Goal: Task Accomplishment & Management: Use online tool/utility

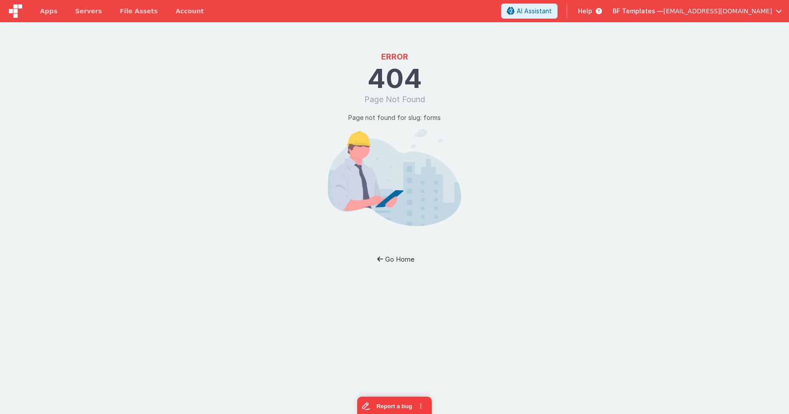
click at [397, 258] on button "Go Home" at bounding box center [395, 259] width 52 height 16
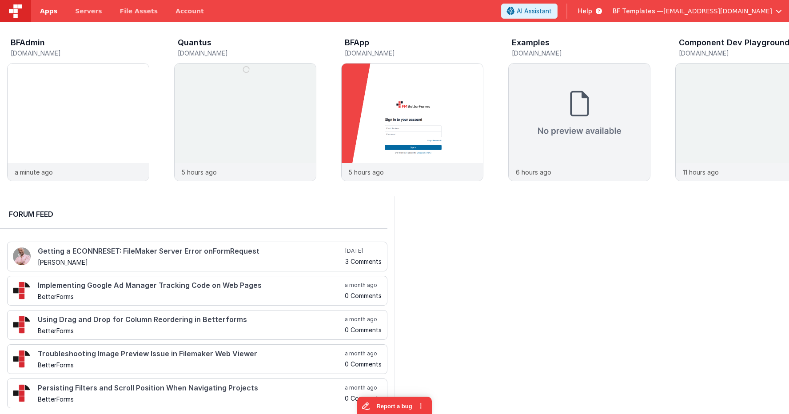
click at [51, 16] on link "Apps" at bounding box center [48, 11] width 35 height 22
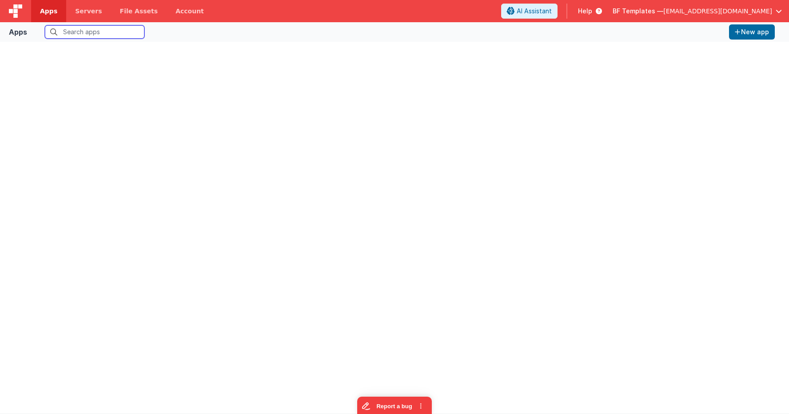
click at [75, 28] on input "text" at bounding box center [94, 31] width 99 height 13
type input "chris"
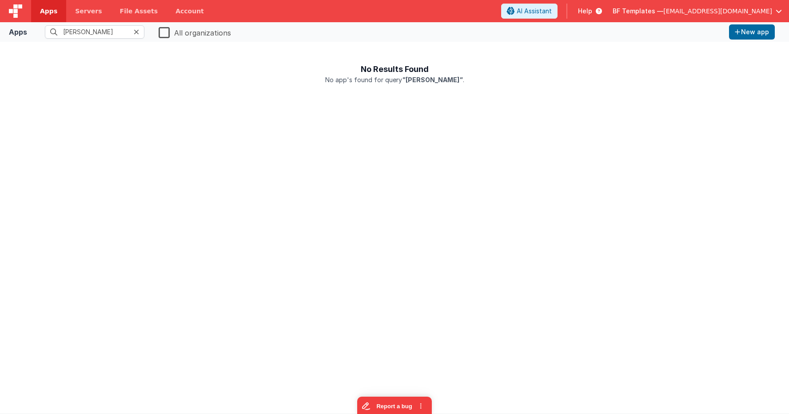
click at [163, 32] on label "All organizations" at bounding box center [195, 32] width 72 height 12
click at [0, 0] on input "All organizations" at bounding box center [0, 0] width 0 height 0
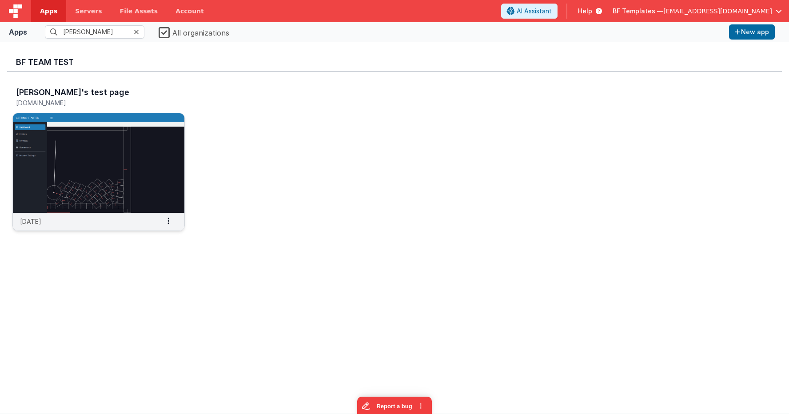
click at [115, 135] on img at bounding box center [98, 162] width 171 height 99
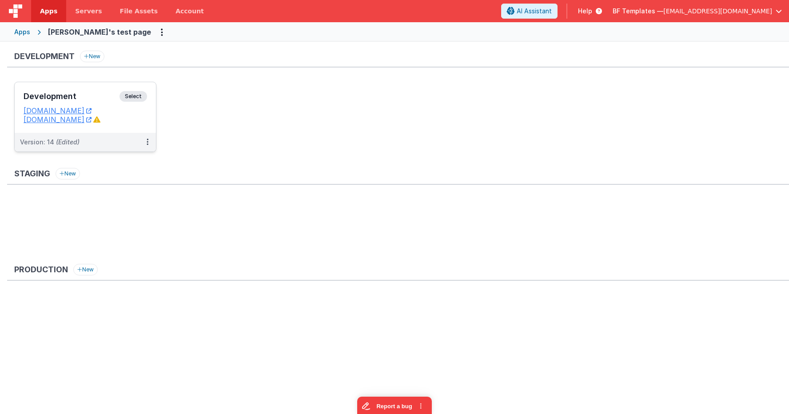
click at [145, 94] on span "Select" at bounding box center [133, 96] width 28 height 11
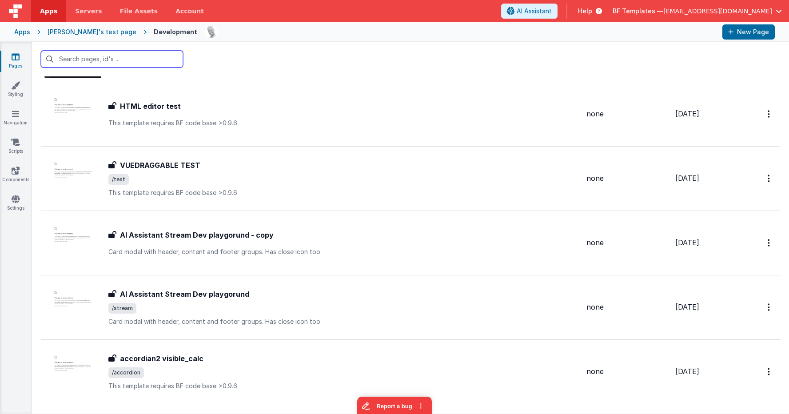
scroll to position [144, 0]
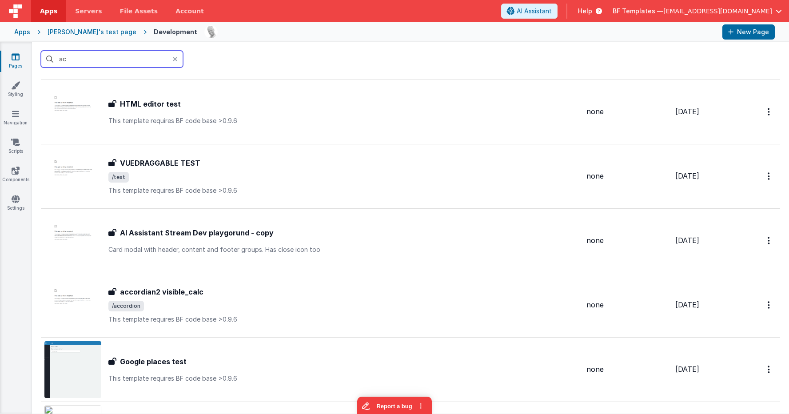
type input "acc"
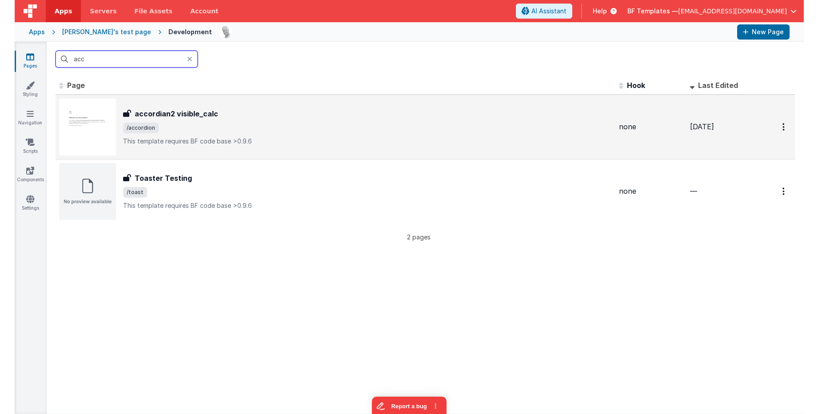
scroll to position [0, 0]
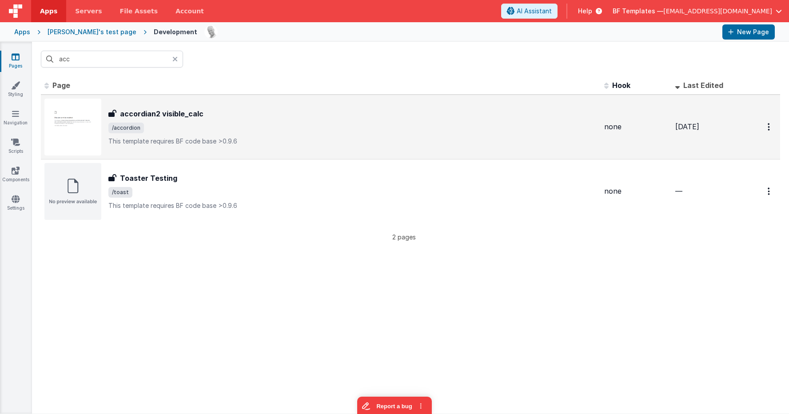
click at [591, 123] on span "/accordion" at bounding box center [352, 128] width 488 height 11
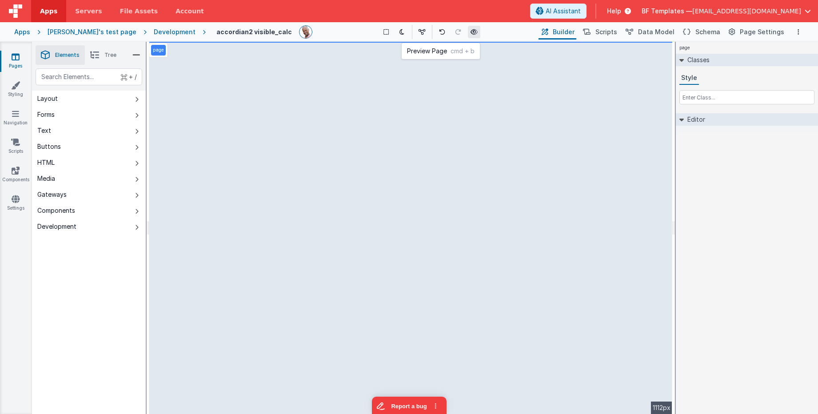
click at [470, 31] on icon at bounding box center [473, 32] width 7 height 6
click at [714, 34] on span "Schema" at bounding box center [707, 32] width 25 height 9
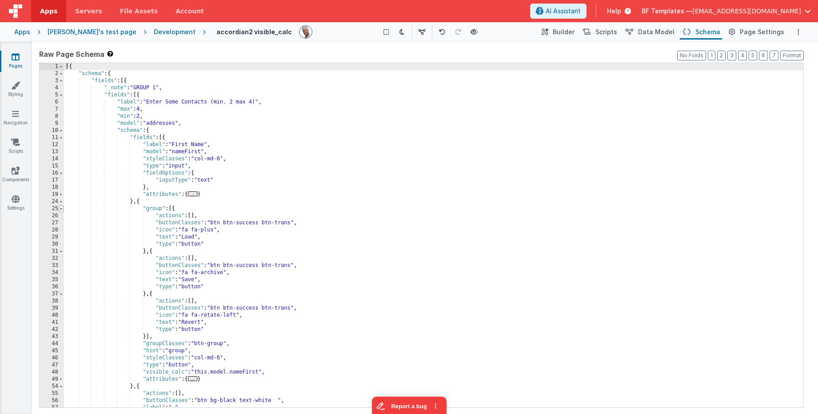
click at [60, 209] on span at bounding box center [61, 208] width 5 height 7
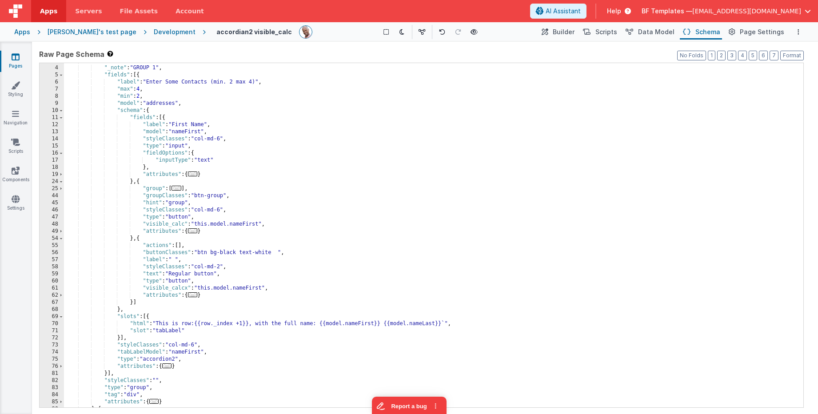
scroll to position [89, 0]
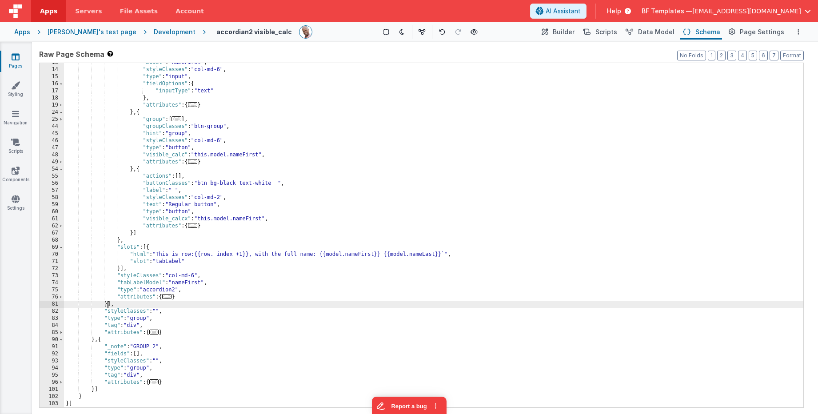
drag, startPoint x: 108, startPoint y: 303, endPoint x: 119, endPoint y: 304, distance: 10.7
click at [108, 303] on div ""model" : "nameFirst" , "styleClasses" : "col-md-6" , "type" : "input" , "field…" at bounding box center [433, 238] width 739 height 358
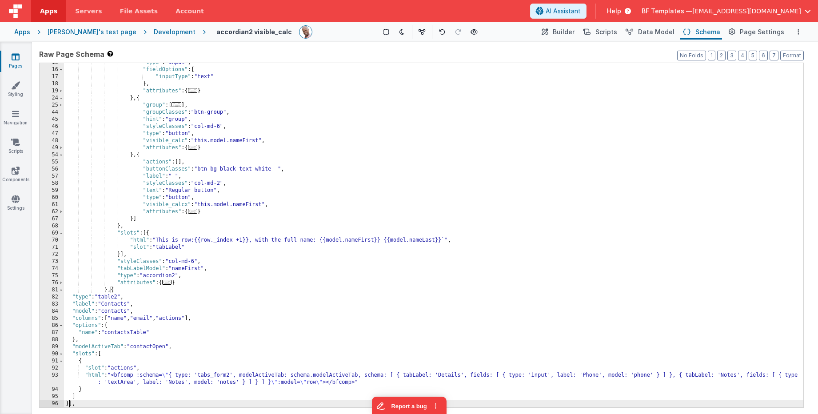
scroll to position [103, 0]
click at [574, 34] on span "Builder" at bounding box center [563, 32] width 22 height 9
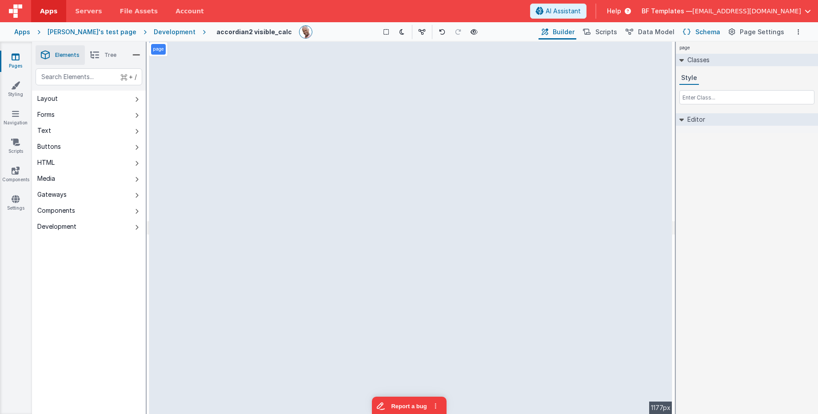
click at [703, 31] on span "Schema" at bounding box center [707, 32] width 25 height 9
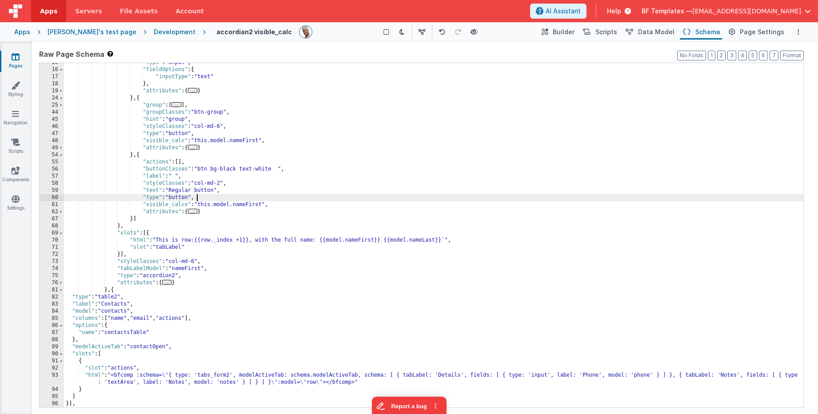
click at [226, 200] on div ""type" : "input" , "fieldOptions" : { "inputType" : "text" } , "attributes" : {…" at bounding box center [433, 238] width 739 height 358
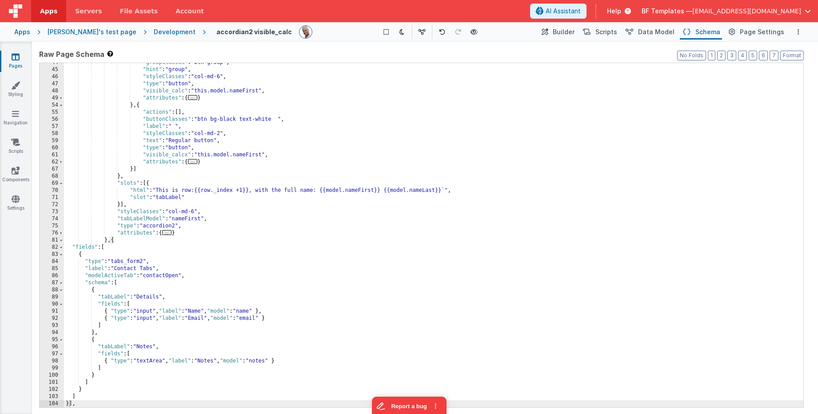
scroll to position [154, 0]
click at [574, 33] on span "Builder" at bounding box center [563, 32] width 22 height 9
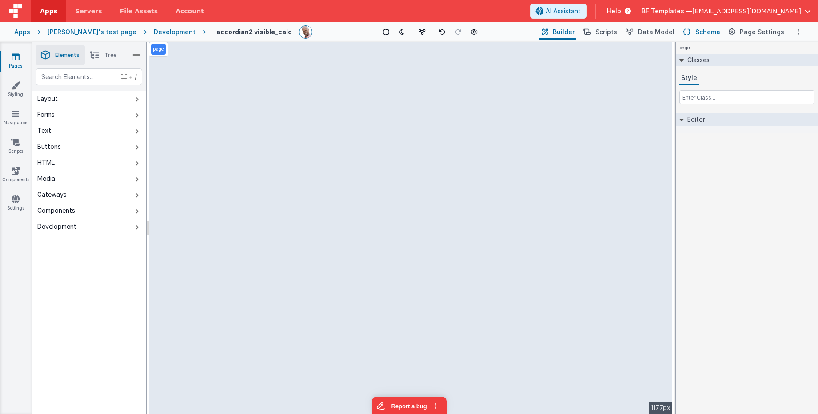
click at [704, 34] on span "Schema" at bounding box center [707, 32] width 25 height 9
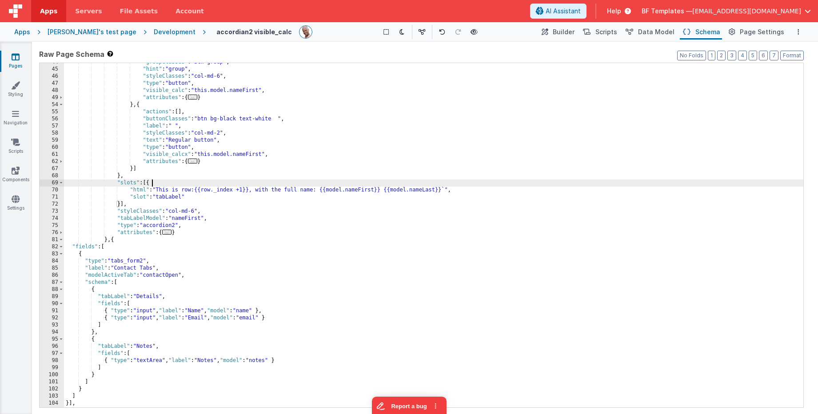
click at [346, 179] on div ""groupClasses" : "btn-group" , "hint" : "group" , "styleClasses" : "col-md-6" ,…" at bounding box center [433, 238] width 739 height 358
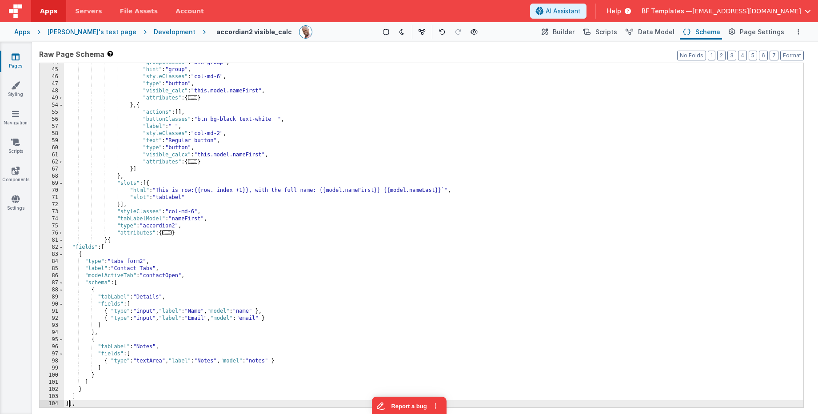
scroll to position [153, 0]
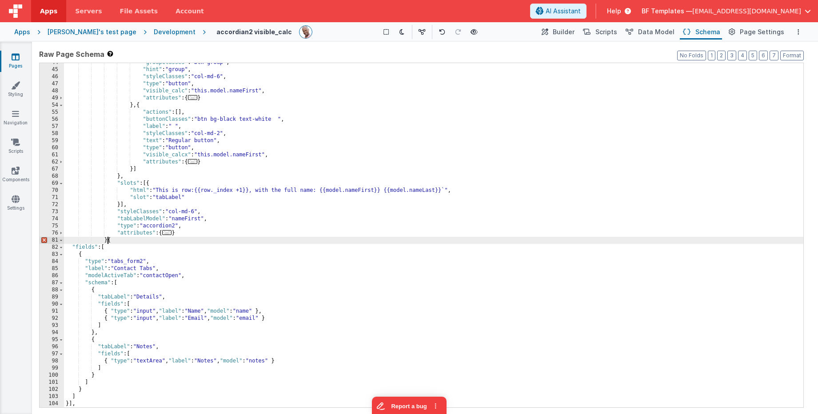
click at [109, 241] on div ""groupClasses" : "btn-group" , "hint" : "group" , "styleClasses" : "col-md-6" ,…" at bounding box center [433, 238] width 739 height 358
click at [574, 33] on span "Builder" at bounding box center [563, 32] width 22 height 9
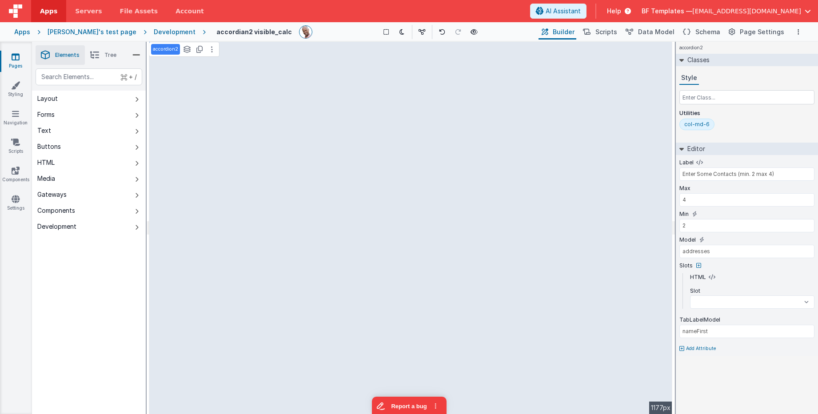
select select
click at [708, 30] on span "Schema" at bounding box center [707, 32] width 25 height 9
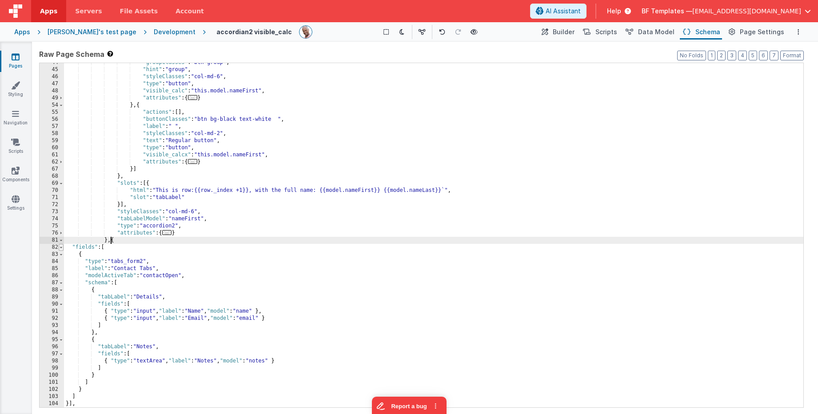
click at [61, 248] on span at bounding box center [61, 247] width 5 height 7
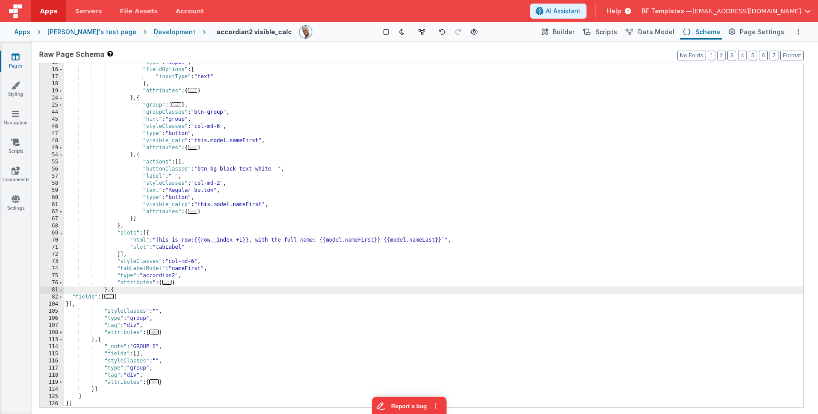
click at [113, 298] on span "..." at bounding box center [109, 296] width 10 height 5
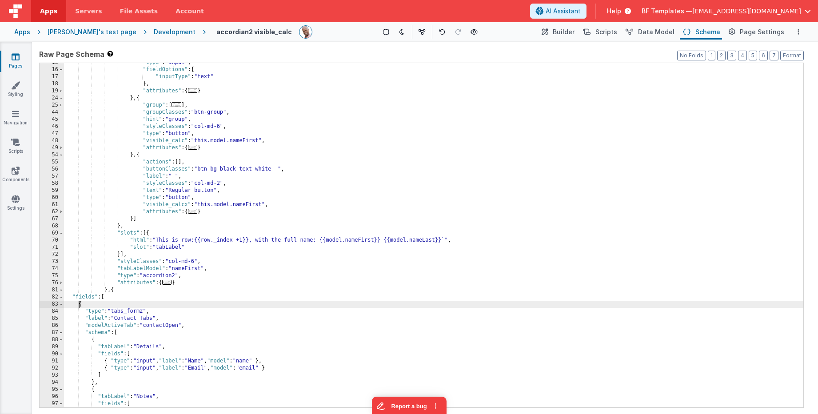
click at [79, 305] on div ""type" : "input" , "fieldOptions" : { "inputType" : "text" } , "attributes" : {…" at bounding box center [433, 238] width 739 height 358
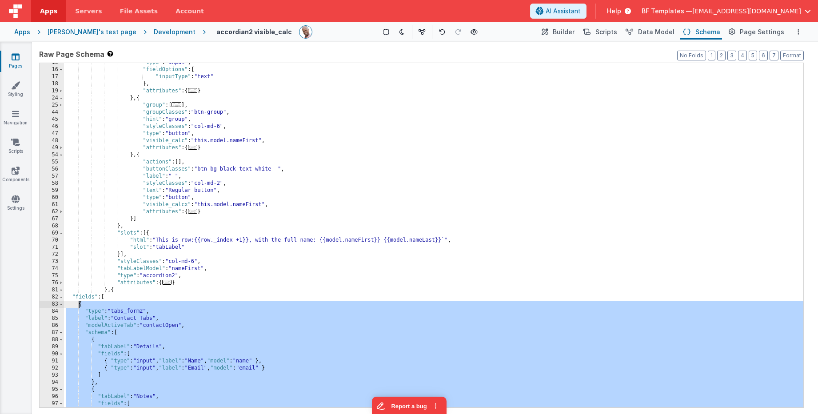
click at [79, 305] on div ""type" : "input" , "fieldOptions" : { "inputType" : "text" } , "attributes" : {…" at bounding box center [433, 238] width 739 height 358
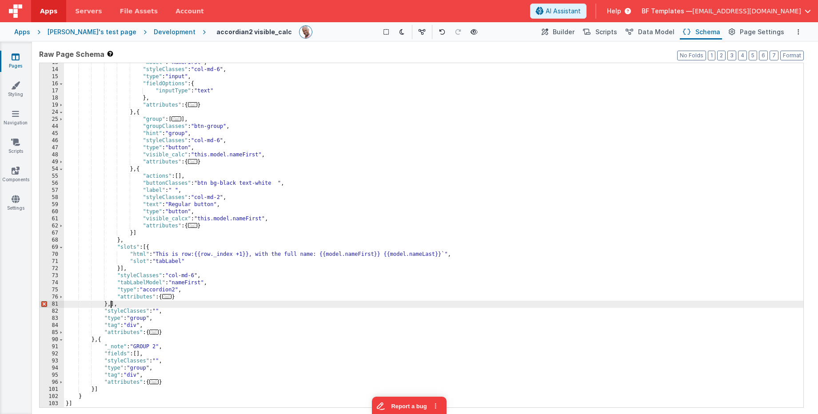
scroll to position [125, 0]
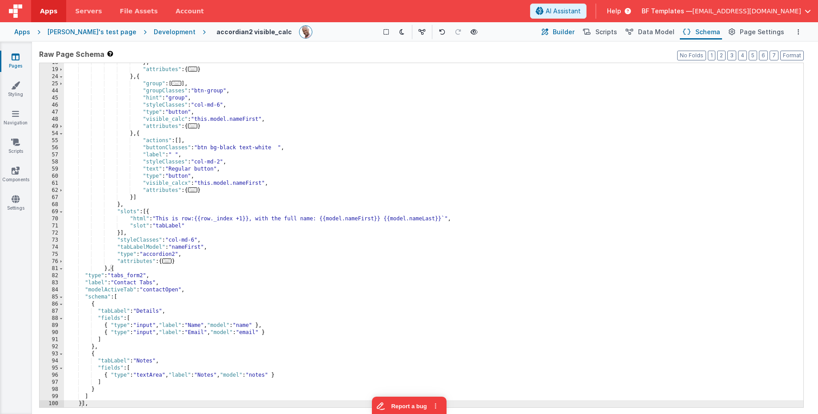
click at [574, 32] on span "Builder" at bounding box center [563, 32] width 22 height 9
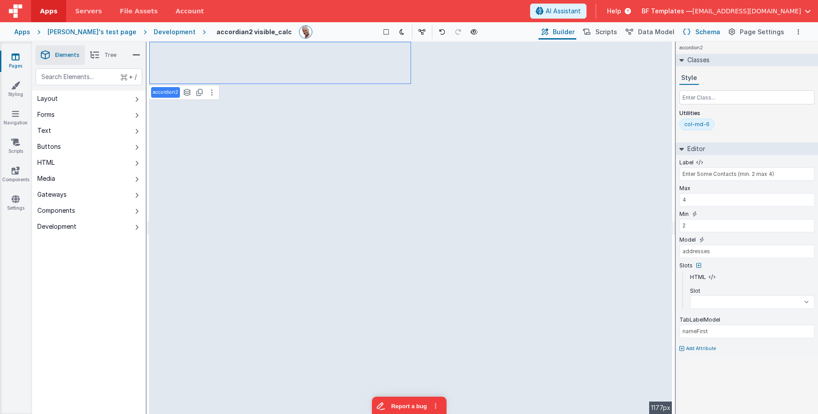
select select
click at [704, 31] on span "Schema" at bounding box center [707, 32] width 25 height 9
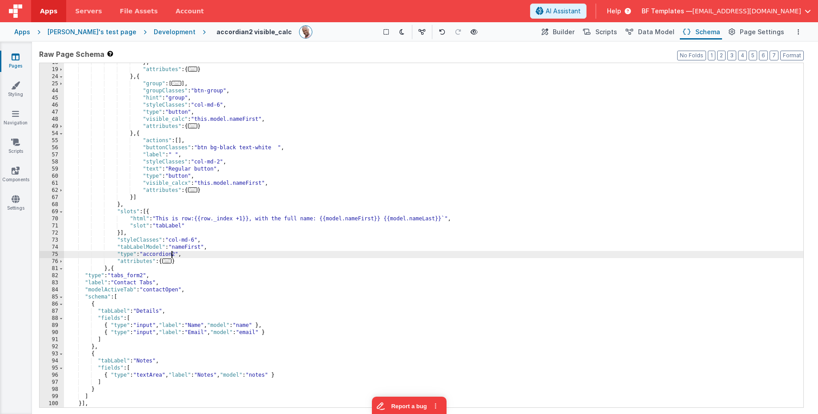
click at [172, 254] on div "} , "attributes" : { ... } } , { "group" : [ ... ] , "groupClasses" : "btn-grou…" at bounding box center [433, 238] width 739 height 358
click at [60, 298] on span at bounding box center [61, 297] width 5 height 7
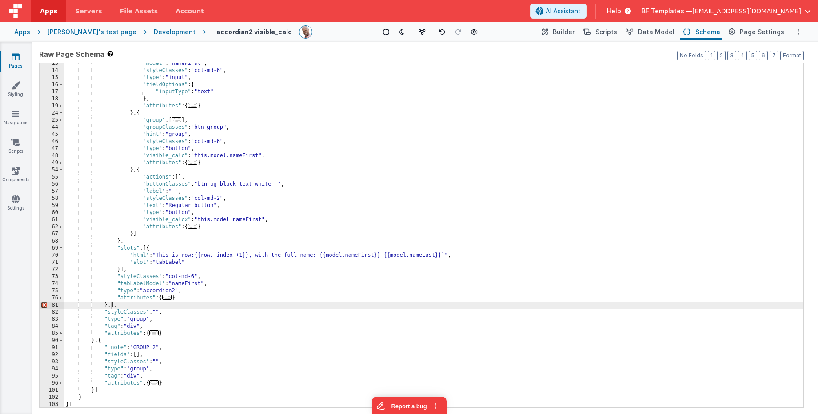
scroll to position [88, 0]
click at [110, 305] on div ""model" : "nameFirst" , "styleClasses" : "col-md-6" , "type" : "input" , "field…" at bounding box center [433, 239] width 739 height 358
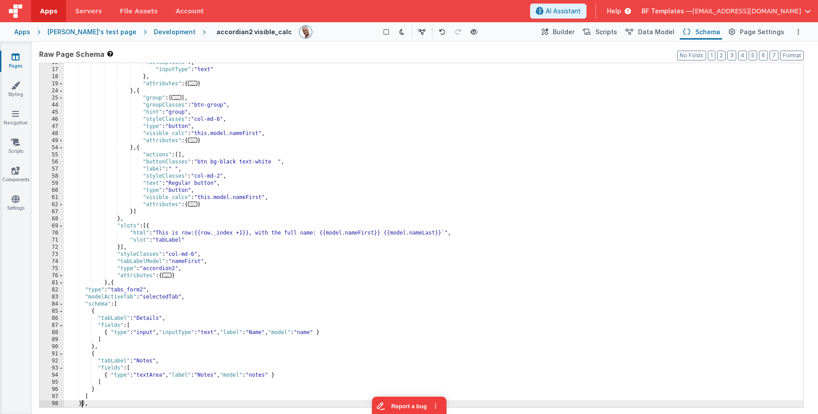
scroll to position [111, 0]
click at [561, 27] on button "Builder" at bounding box center [557, 31] width 38 height 15
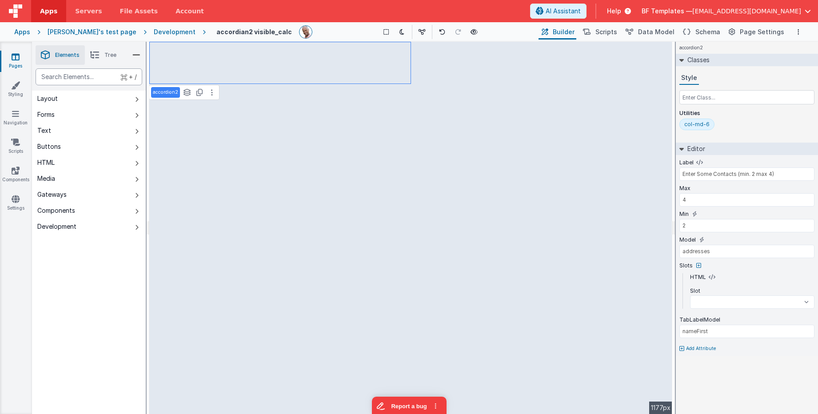
click at [70, 74] on div "text" at bounding box center [89, 76] width 107 height 17
select select
type div "t"
select select
type div "ta"
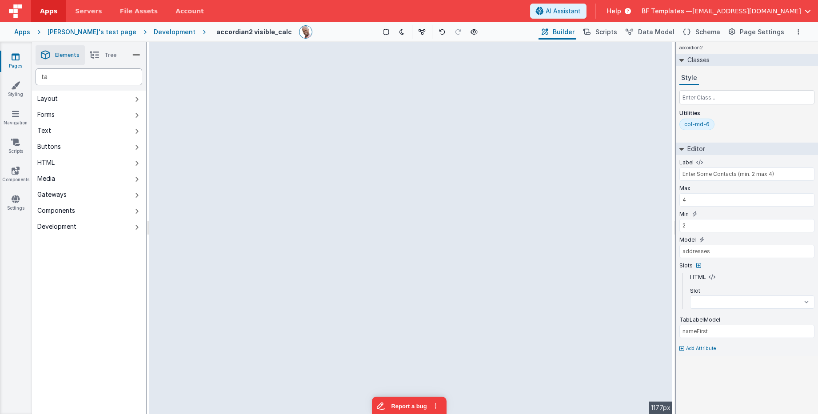
select select
type div "tab"
select select
type div "tab"
select select
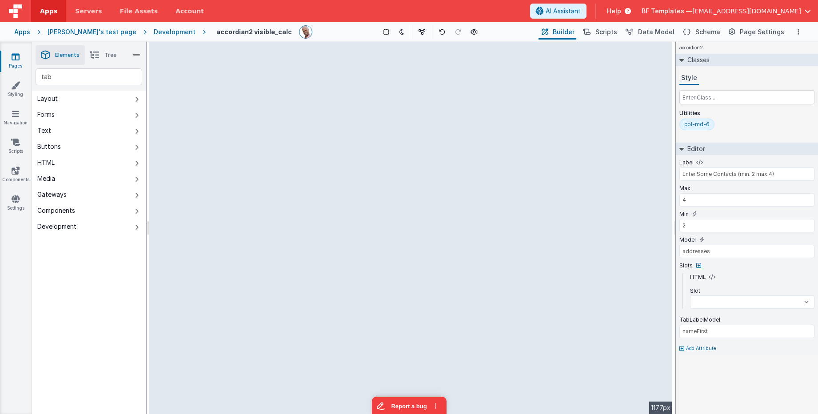
type input "top"
type input "activeTab1"
type input "flex items-center"
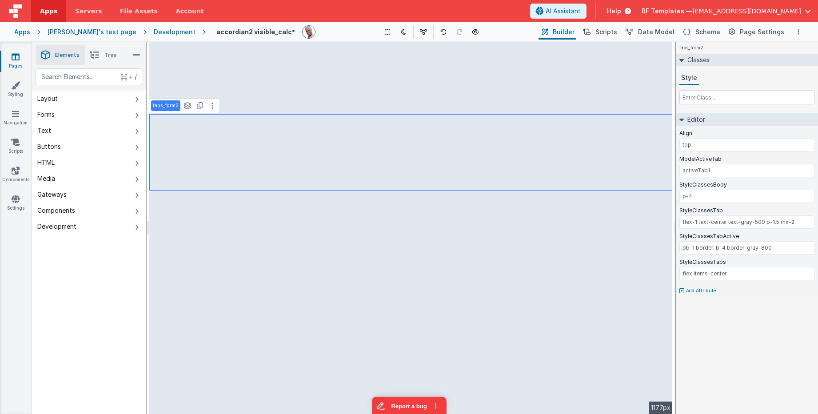
type input "selectedTab"
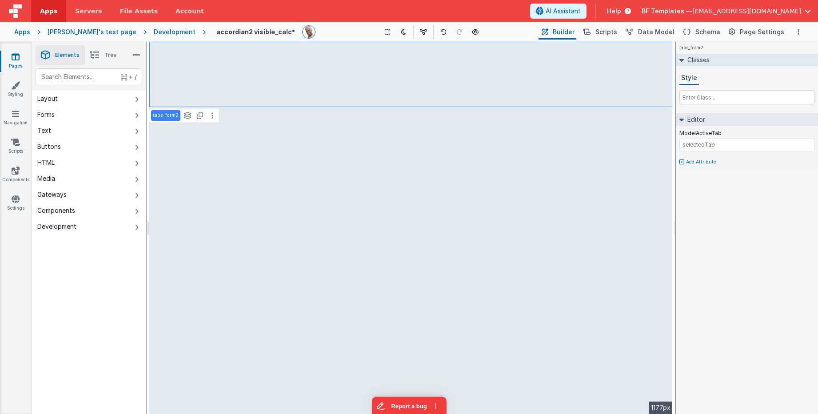
type input "activeTab1"
type input "4"
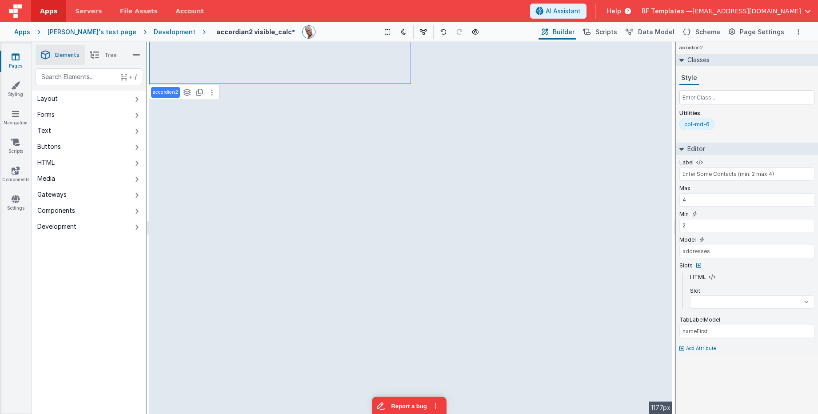
click at [701, 124] on div "col-md-6" at bounding box center [696, 124] width 25 height 7
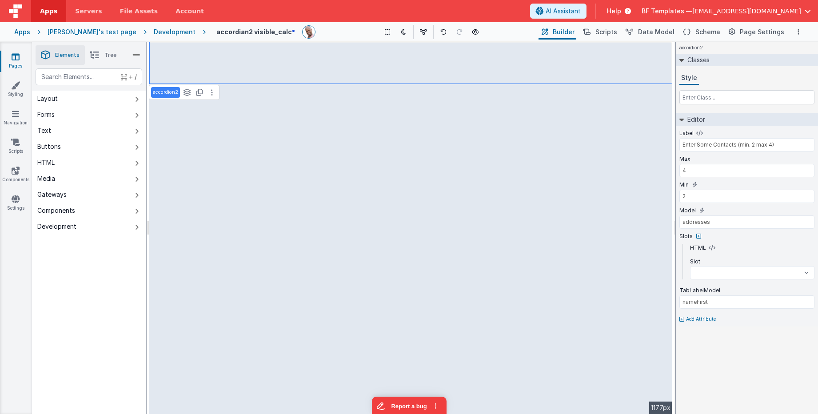
select select
click at [706, 98] on input "text" at bounding box center [746, 97] width 135 height 14
type input "m"
select select
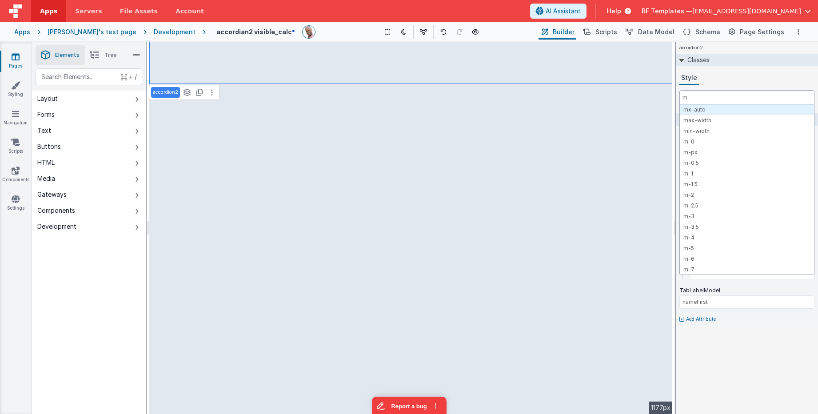
type input "ma"
select select
type input "max"
select select
type input "max-"
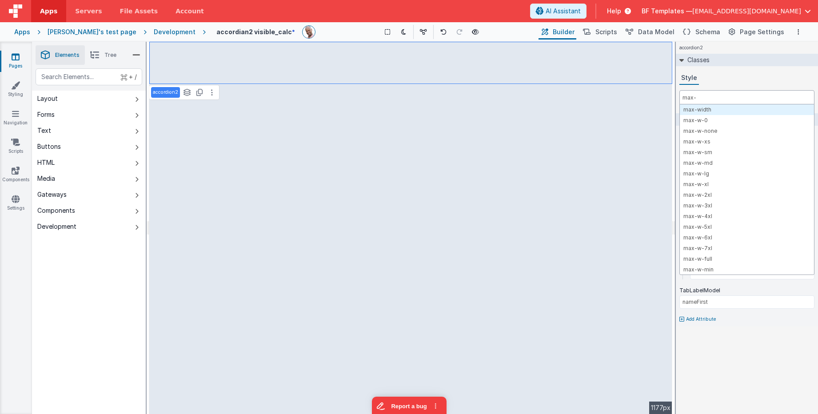
select select
type input "max-w"
select select
type input "max-w-"
select select
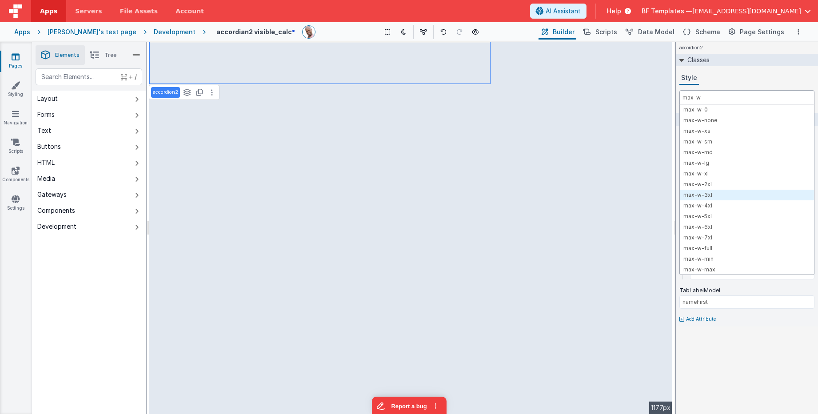
type input "max-w-"
select select
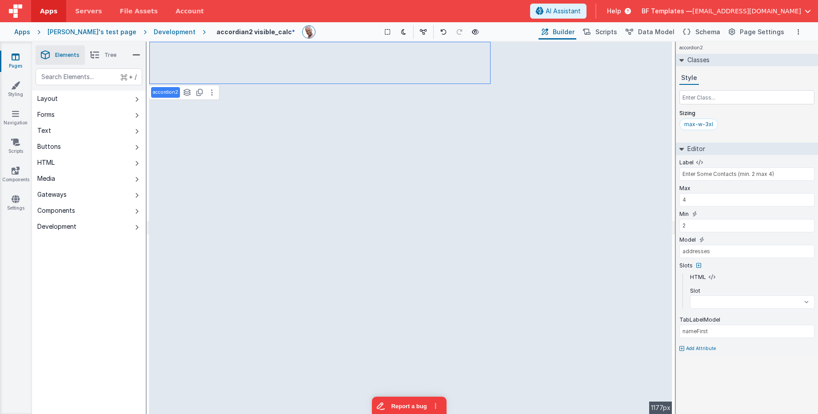
type input "selectedTab"
select select
click at [716, 32] on span "Schema" at bounding box center [707, 32] width 25 height 9
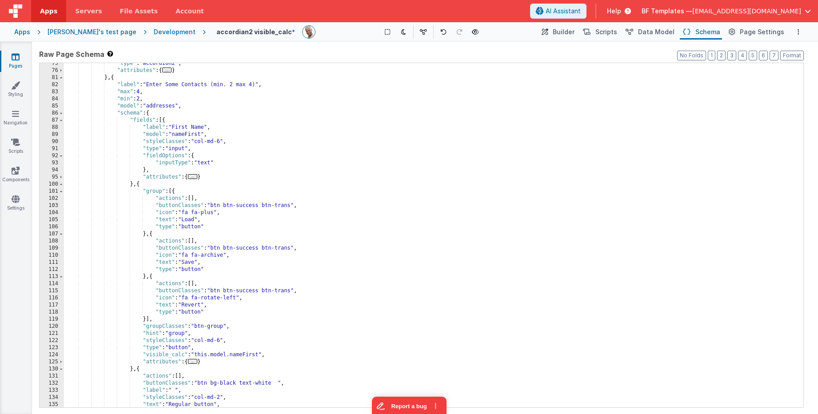
scroll to position [444, 0]
click at [62, 192] on span at bounding box center [61, 191] width 5 height 7
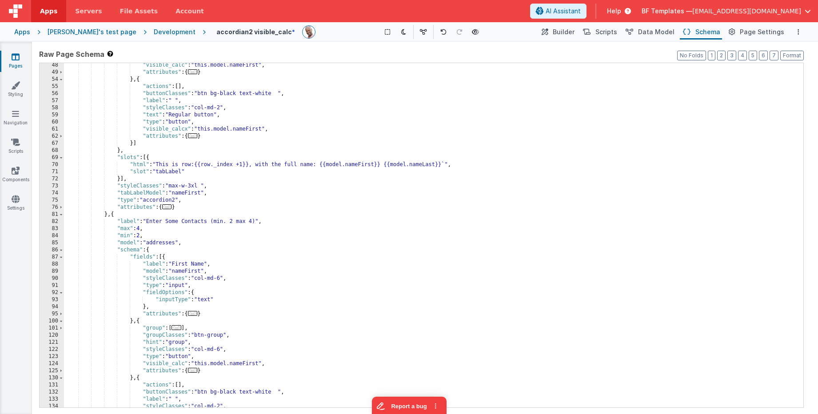
scroll to position [307, 0]
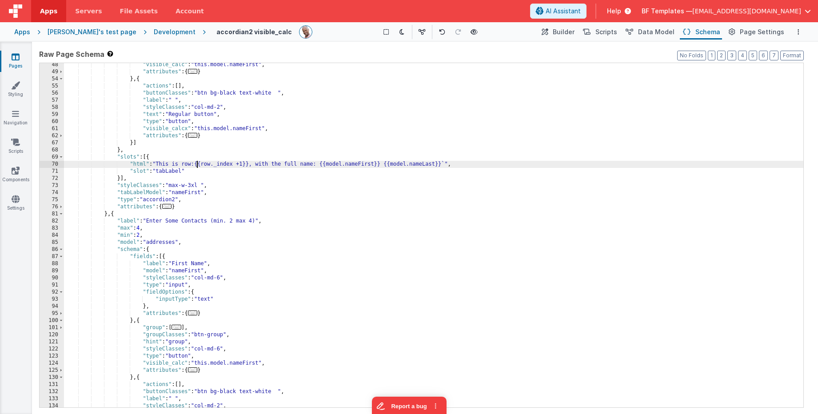
drag, startPoint x: 197, startPoint y: 165, endPoint x: 239, endPoint y: 179, distance: 44.0
click at [197, 165] on div ""visible_calc" : "this.model.nameFirst" , "attributes" : { ... } } , { "actions…" at bounding box center [433, 240] width 739 height 358
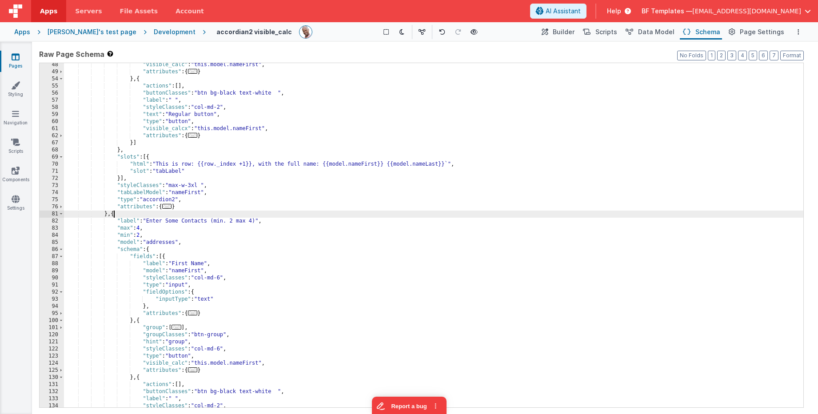
click at [113, 214] on div ""visible_calc" : "this.model.nameFirst" , "attributes" : { ... } } , { "actions…" at bounding box center [433, 240] width 739 height 358
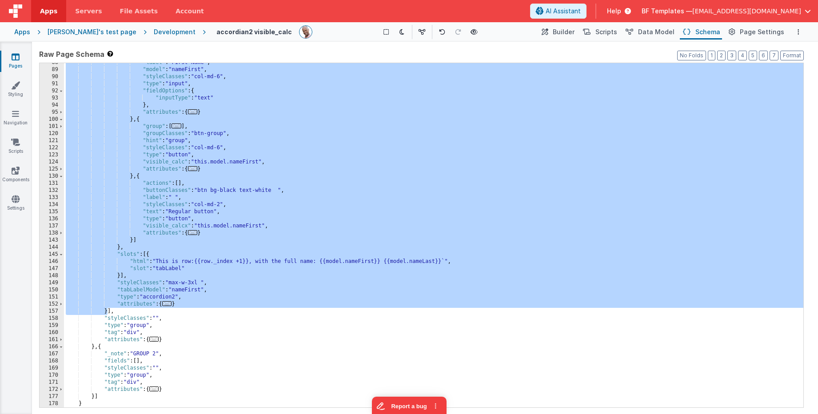
scroll to position [338, 0]
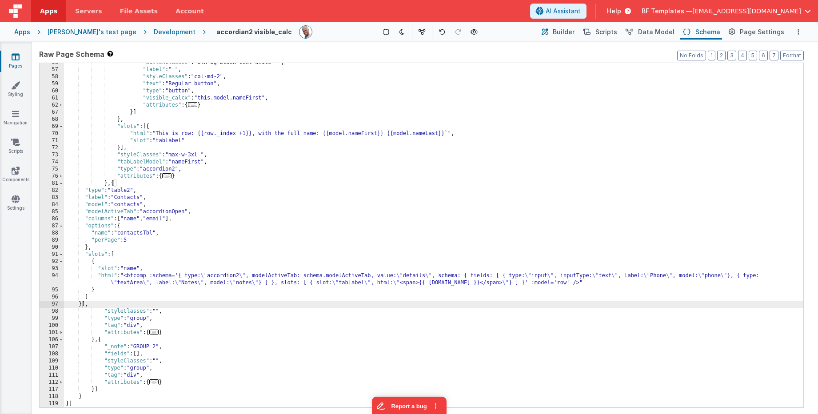
click at [574, 31] on span "Builder" at bounding box center [563, 32] width 22 height 9
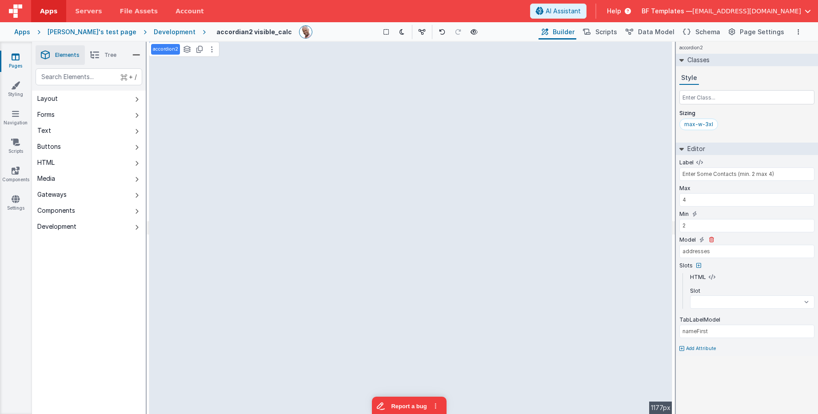
select select
click at [718, 33] on span "Schema" at bounding box center [707, 32] width 25 height 9
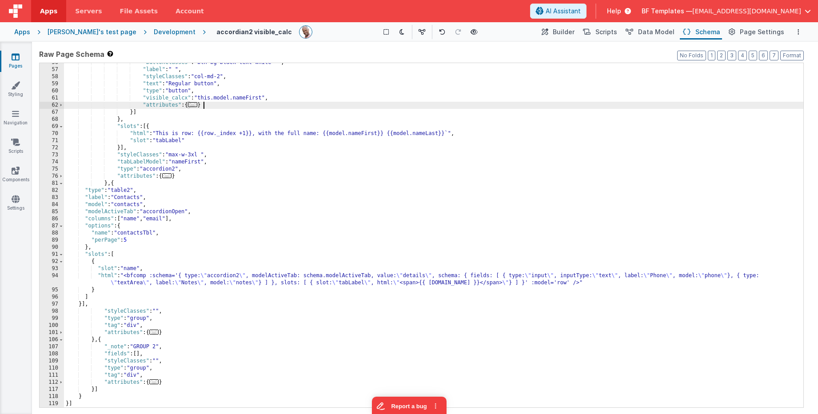
click at [616, 103] on div ""buttonClasses" : "btn bg-black text-white " , "label" : " " , "styleClasses" :…" at bounding box center [433, 238] width 739 height 358
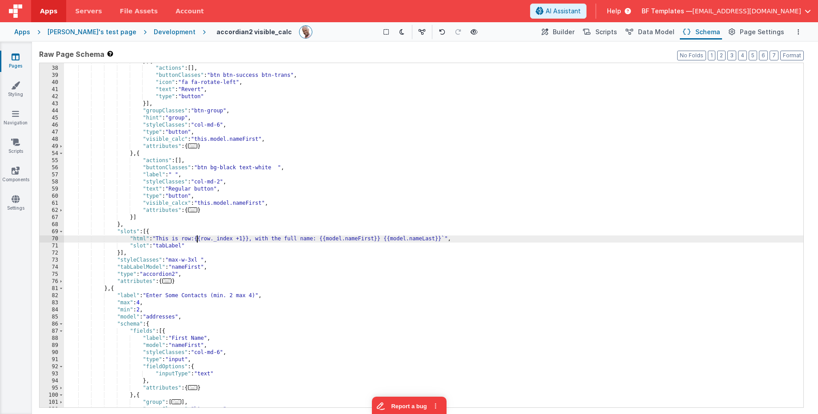
scroll to position [233, 0]
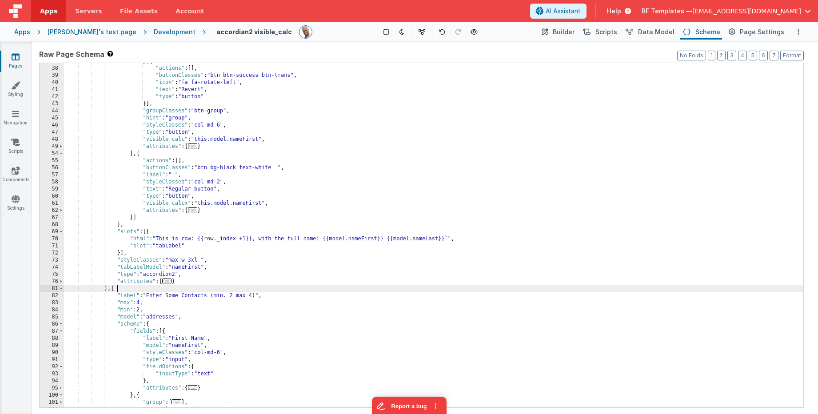
drag, startPoint x: 216, startPoint y: 288, endPoint x: 176, endPoint y: 288, distance: 40.4
click at [216, 288] on div "} , { "actions" : [ ] , "buttonClasses" : "btn btn-success btn-trans" , "icon" …" at bounding box center [433, 237] width 739 height 358
click at [113, 288] on div "} , { "actions" : [ ] , "buttonClasses" : "btn btn-success btn-trans" , "icon" …" at bounding box center [433, 237] width 739 height 358
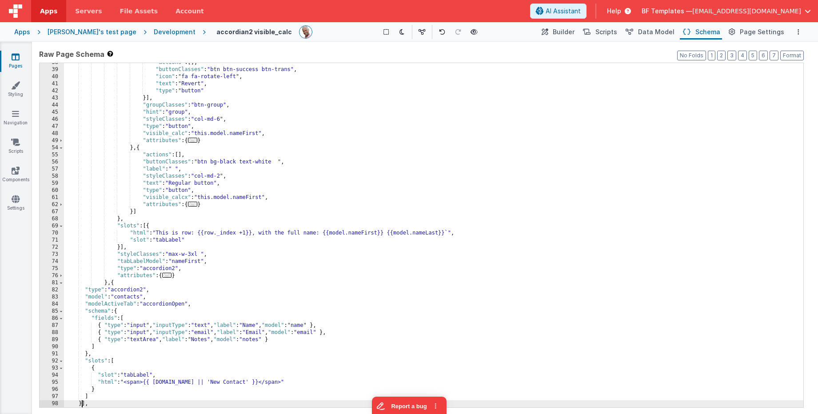
scroll to position [238, 0]
click at [572, 29] on span "Builder" at bounding box center [563, 32] width 22 height 9
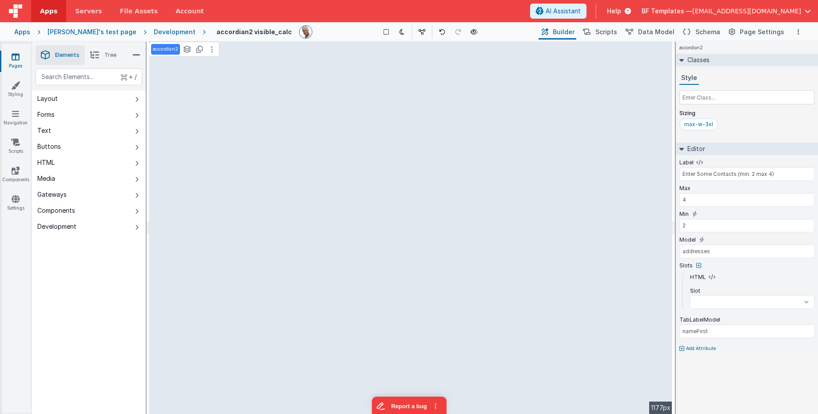
select select
click at [656, 33] on span "Data Model" at bounding box center [656, 32] width 36 height 9
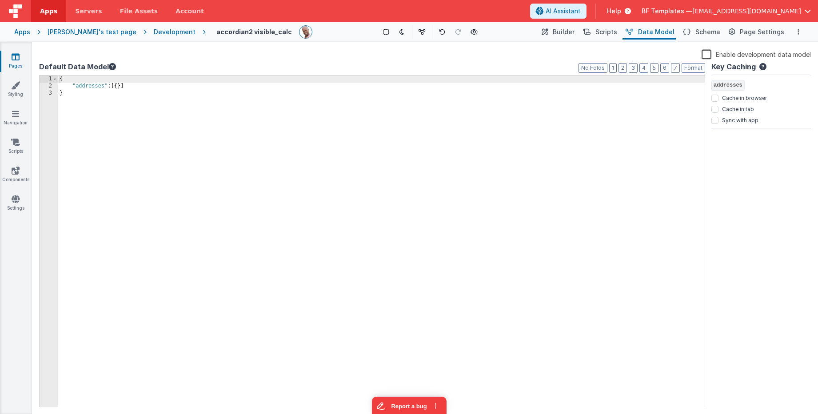
click at [232, 102] on div "{ "addresses" : [{ }] }" at bounding box center [381, 248] width 647 height 346
click at [189, 86] on div "{ "addresses" : [{ }] }" at bounding box center [381, 248] width 647 height 346
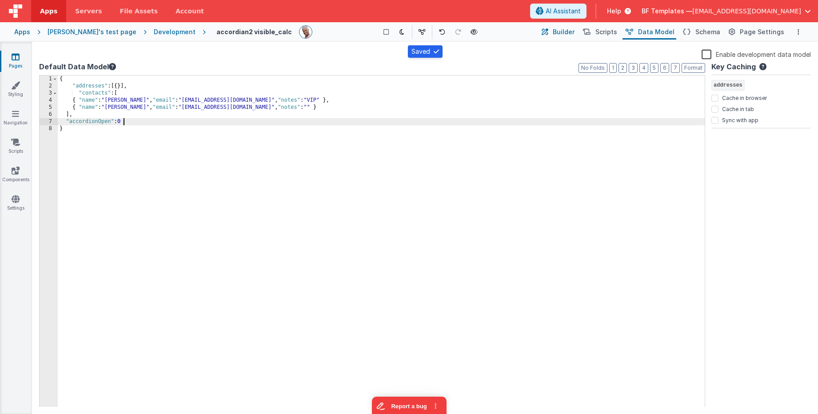
click at [570, 33] on span "Builder" at bounding box center [563, 32] width 22 height 9
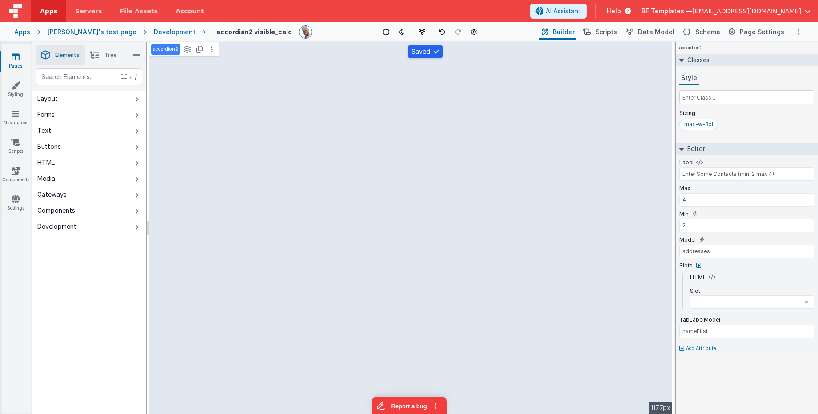
select select
click at [706, 98] on input "text" at bounding box center [746, 97] width 135 height 14
select select
type input "contacts"
type input "accordionOpen"
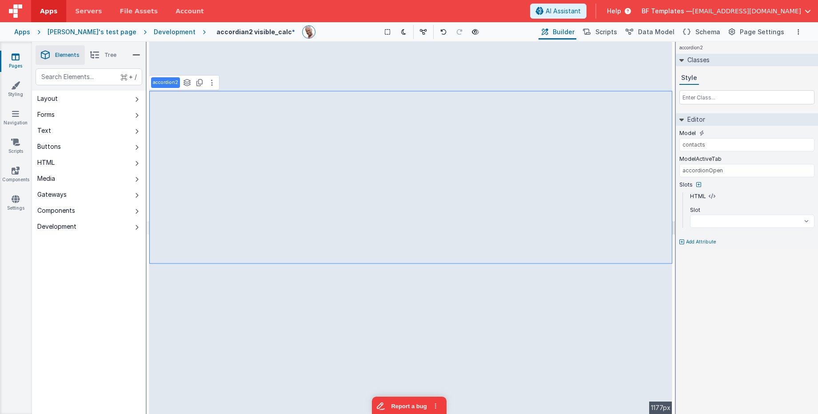
select select
click at [704, 101] on input "text" at bounding box center [746, 97] width 135 height 14
type input "m"
select select
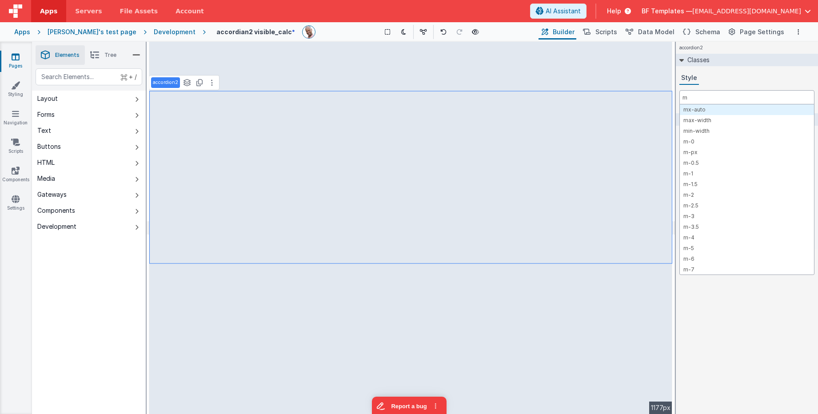
type input "ma"
select select
type input "max"
select select
type input "max-"
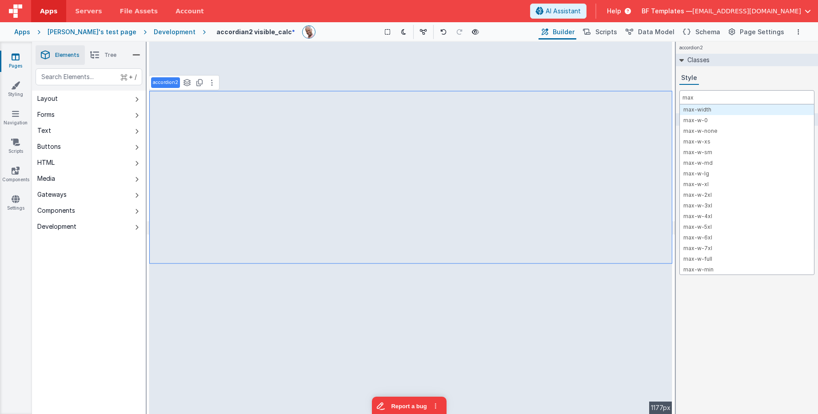
select select
type input "max-w"
select select
type input "max-w-"
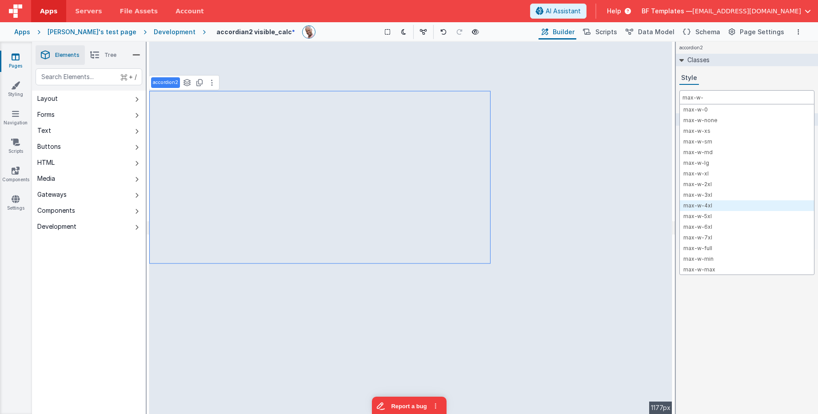
select select
type input "max-w-"
drag, startPoint x: 712, startPoint y: 201, endPoint x: 711, endPoint y: 192, distance: 8.9
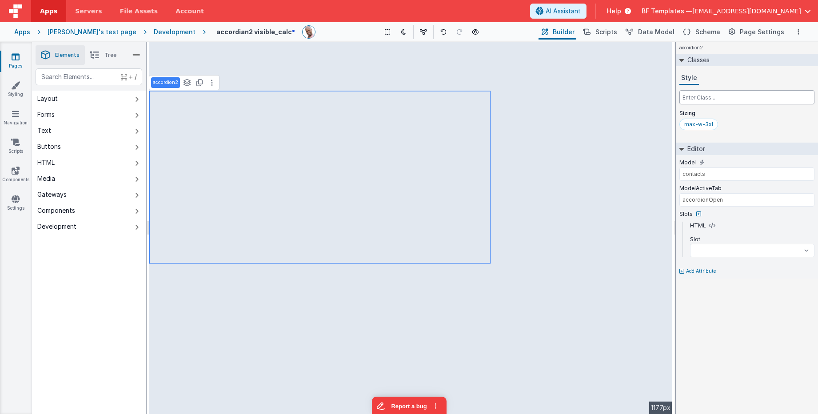
select select
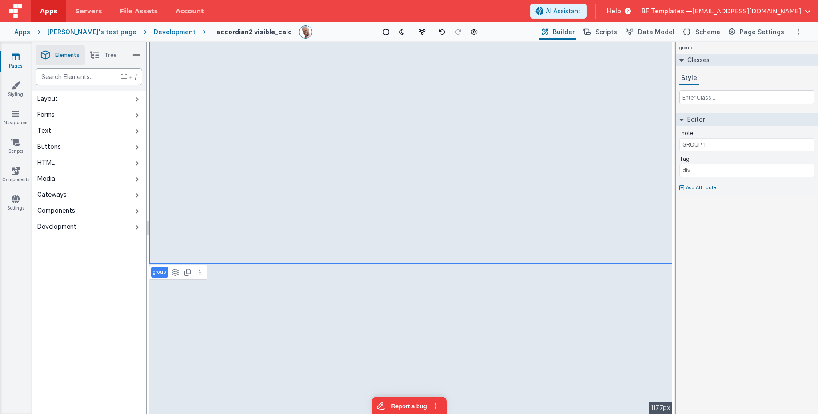
click at [82, 79] on div "text" at bounding box center [89, 76] width 107 height 17
type div "ins"
click at [617, 35] on span "Scripts" at bounding box center [606, 32] width 22 height 9
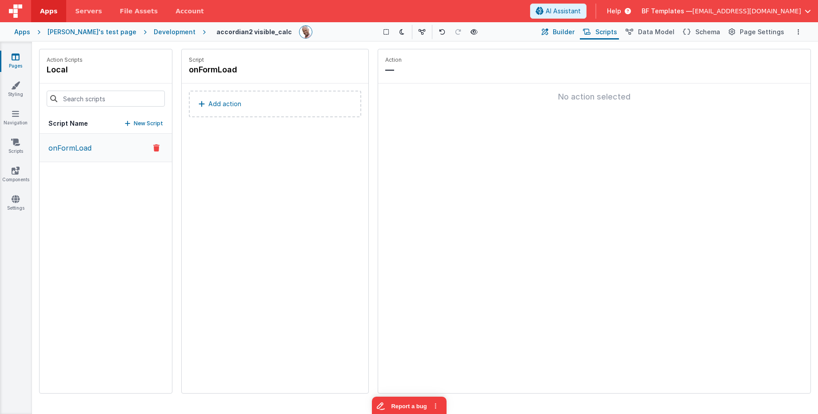
click at [572, 32] on span "Builder" at bounding box center [563, 32] width 22 height 9
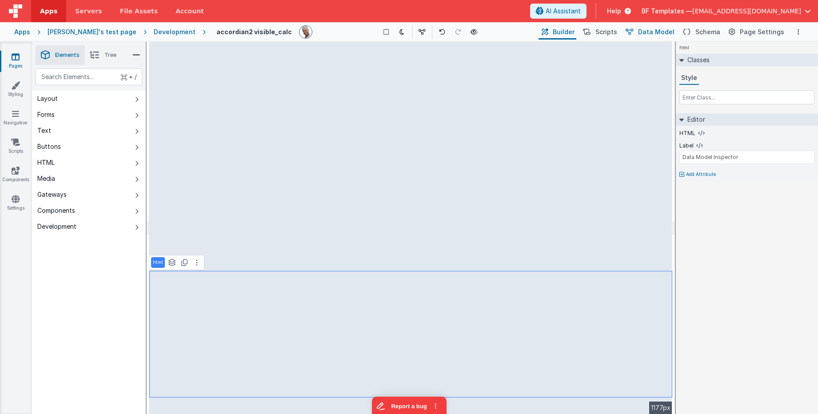
click at [660, 32] on span "Data Model" at bounding box center [656, 32] width 36 height 9
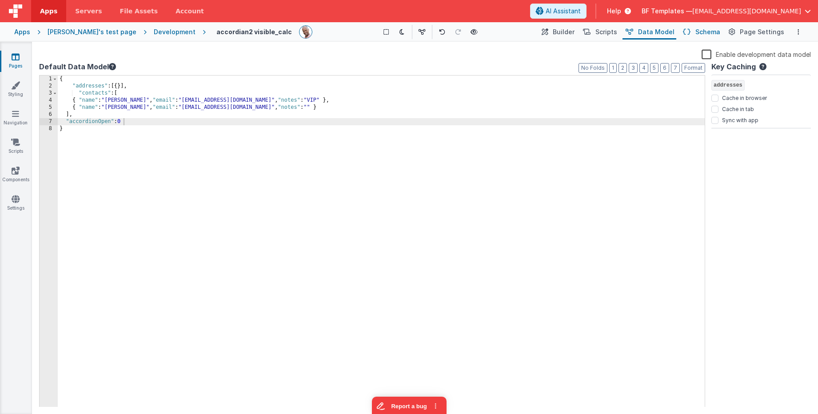
click at [690, 32] on icon at bounding box center [687, 32] width 8 height 9
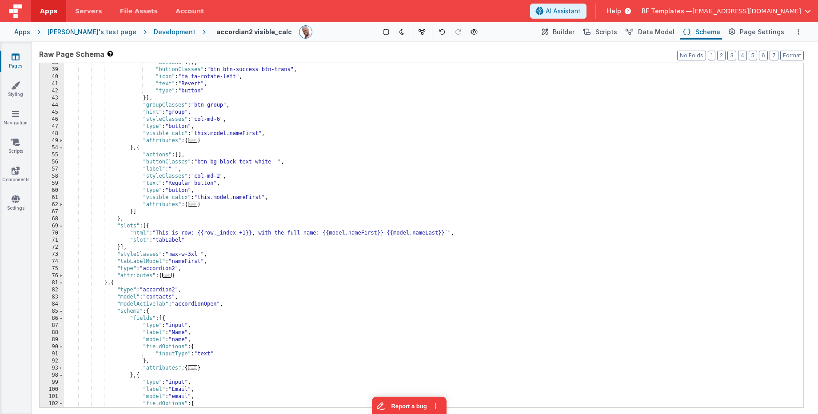
click at [211, 307] on div ""actions" : [ ] , "buttonClasses" : "btn btn-success btn-trans" , "icon" : "fa …" at bounding box center [433, 238] width 739 height 358
drag, startPoint x: 619, startPoint y: 31, endPoint x: 635, endPoint y: 31, distance: 15.1
click at [617, 31] on span "Scripts" at bounding box center [606, 32] width 22 height 9
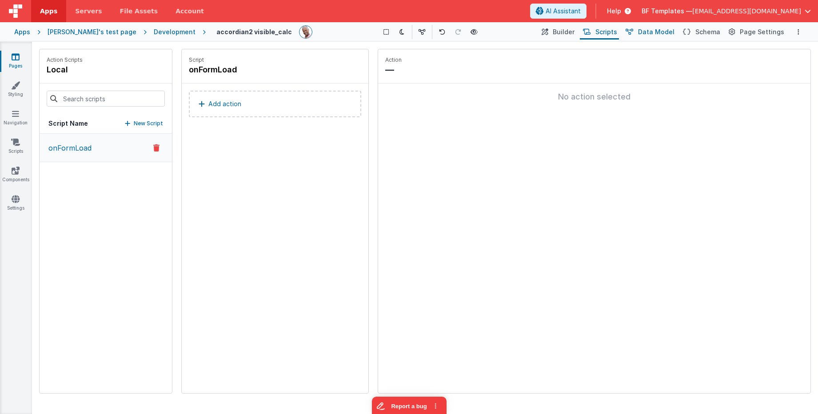
click at [648, 32] on span "Data Model" at bounding box center [656, 32] width 36 height 9
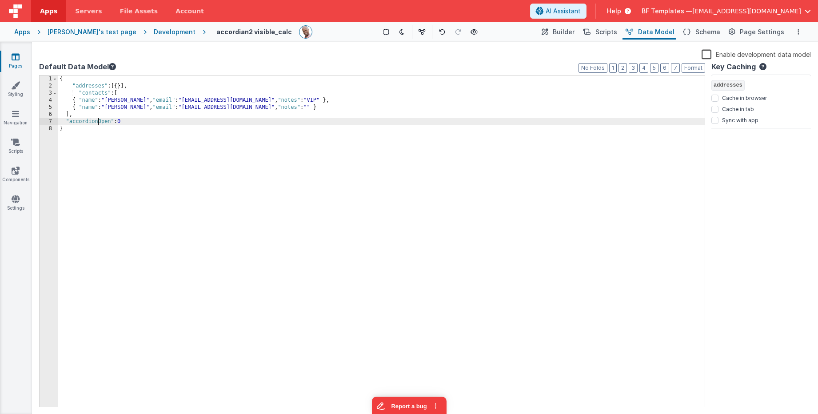
click at [99, 123] on div "{ "addresses" : [{ }] , "contacts" : [ { "name" : "Ada Lovelace" , "email" : "a…" at bounding box center [381, 248] width 647 height 346
click at [124, 122] on div "{ "addresses" : [{ }] , "contacts" : [ { "name" : "Ada Lovelace" , "email" : "a…" at bounding box center [381, 248] width 647 height 346
click at [568, 34] on span "Builder" at bounding box center [563, 32] width 22 height 9
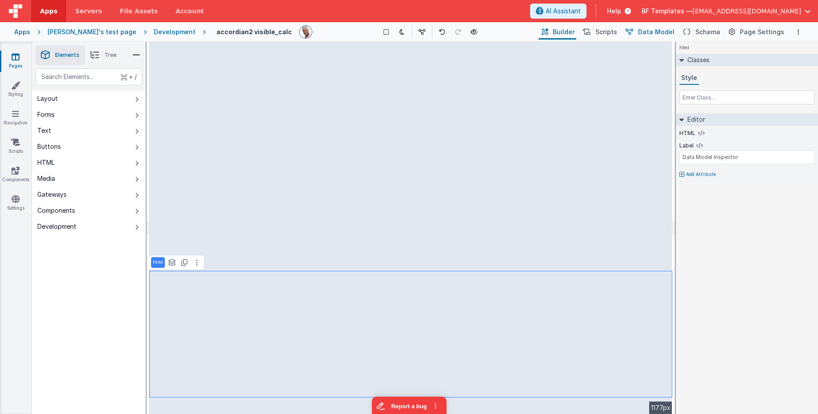
click at [663, 32] on span "Data Model" at bounding box center [656, 32] width 36 height 9
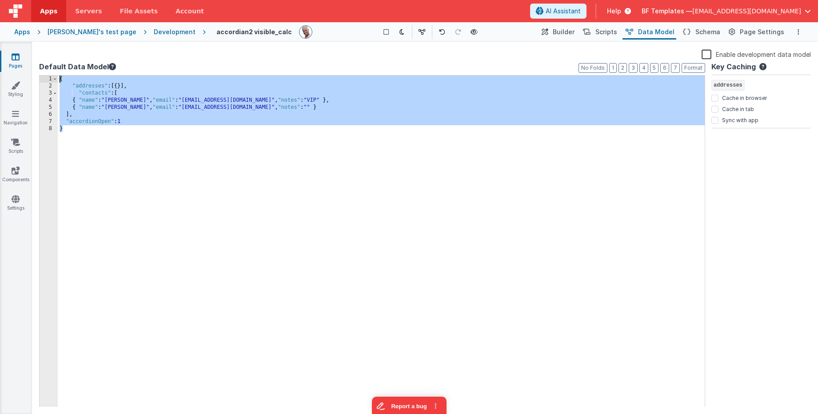
drag, startPoint x: 158, startPoint y: 107, endPoint x: 60, endPoint y: 36, distance: 121.7
click at [30, 28] on div "Apps Servers File Assets Account Some FUTURE Slot AI Assistant Help BF Template…" at bounding box center [409, 207] width 818 height 414
click at [163, 108] on div "{ "addresses" : [{ }] , "contacts" : [ { "name" : "Ada Lovelace" , "email" : "a…" at bounding box center [381, 248] width 647 height 346
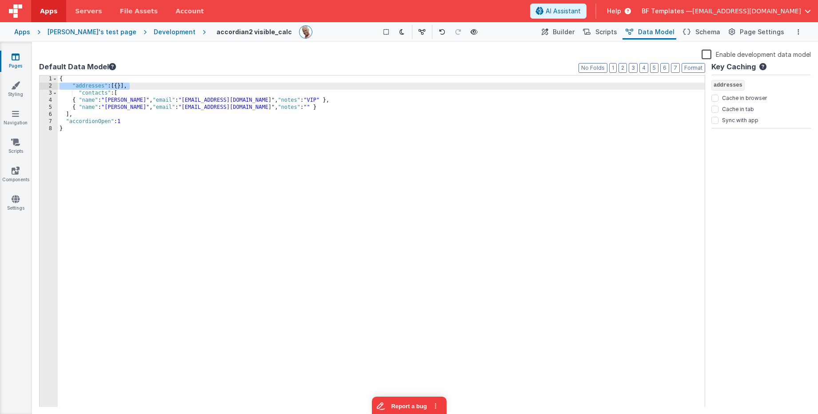
drag, startPoint x: 151, startPoint y: 84, endPoint x: 38, endPoint y: 86, distance: 112.8
click at [38, 86] on div "Enable development data model Default Data Model Format 7 6 5 4 3 2 1 No Folds …" at bounding box center [425, 227] width 778 height 365
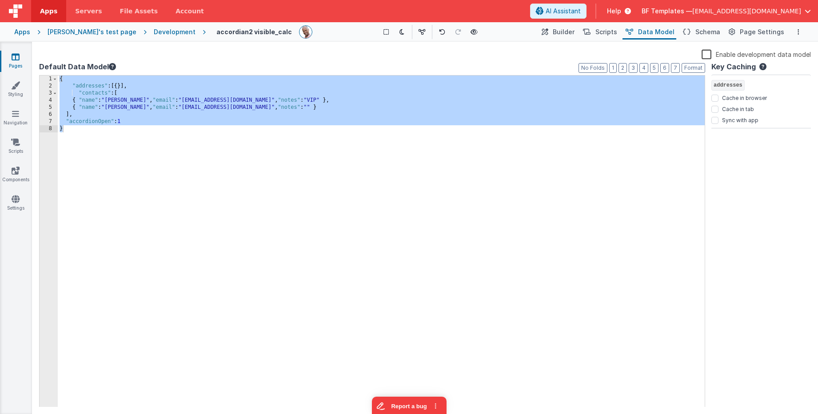
click at [79, 33] on div "[PERSON_NAME]'s test page" at bounding box center [92, 32] width 89 height 9
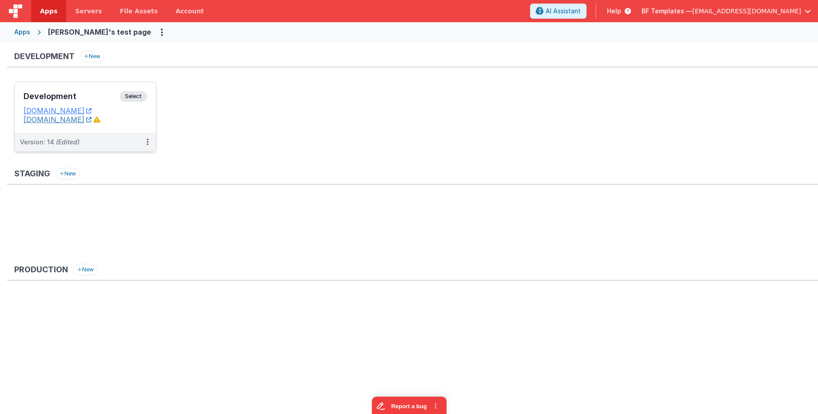
click at [75, 122] on link "[DOMAIN_NAME]" at bounding box center [58, 119] width 68 height 9
click at [116, 93] on h3 "Development" at bounding box center [72, 96] width 96 height 9
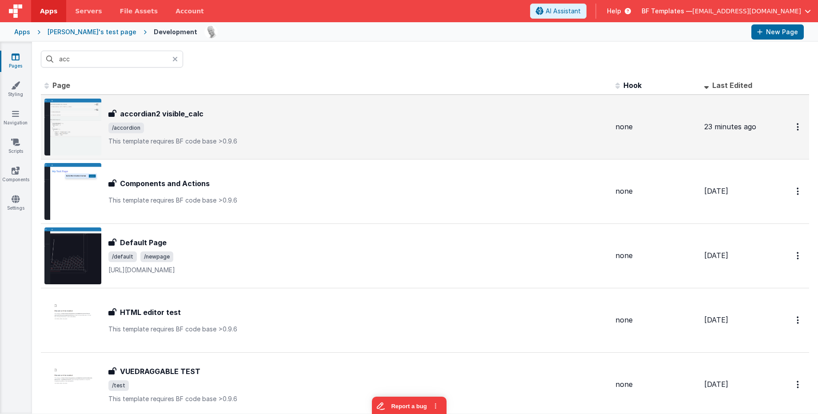
click at [211, 137] on p "This template requires BF code base >0.9.6" at bounding box center [358, 141] width 500 height 9
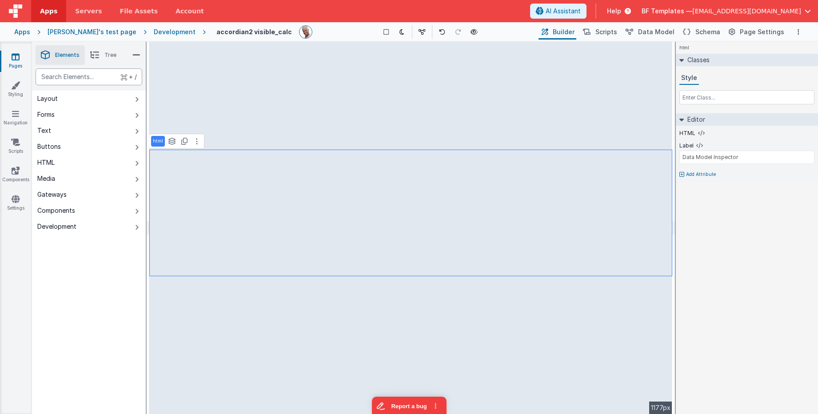
click at [77, 81] on div "text" at bounding box center [89, 76] width 107 height 17
type div "in"
type input "field1"
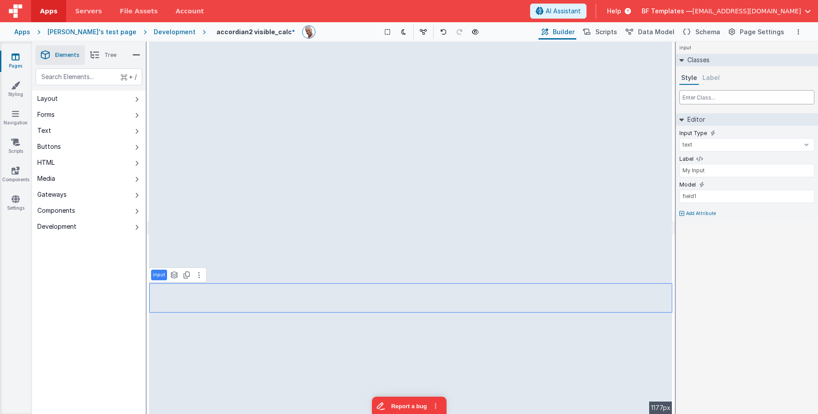
click at [714, 95] on input "text" at bounding box center [746, 97] width 135 height 14
type input "w-fit"
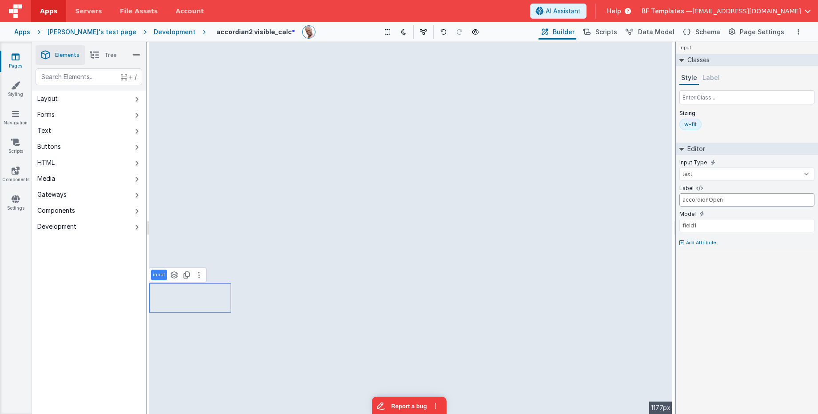
type input "accordionOpen"
click at [716, 224] on input "field1" at bounding box center [746, 225] width 135 height 13
paste input "accordionOpen"
type input "accordionOpen"
